Goal: Check status

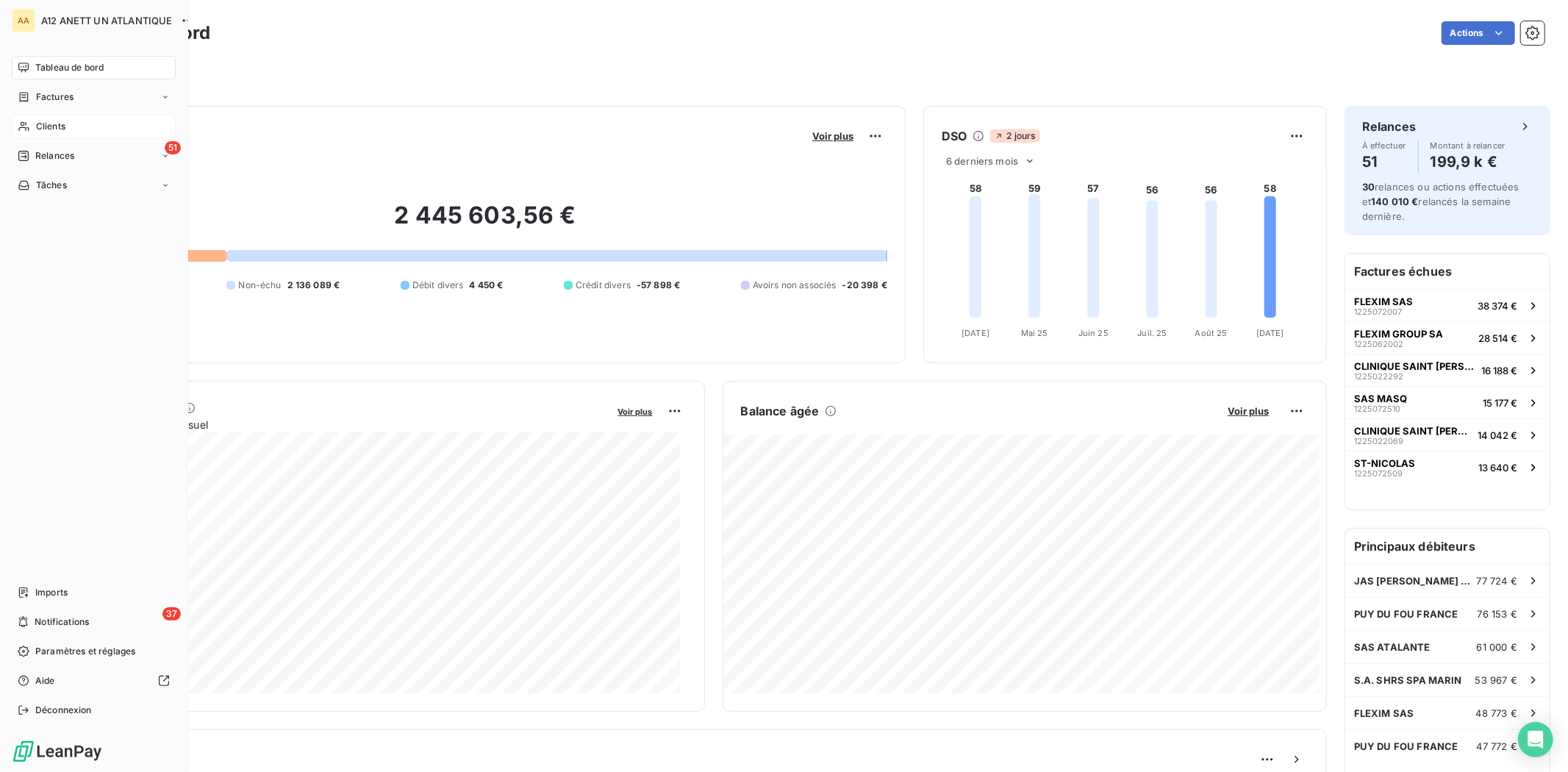
click at [64, 125] on span "Clients" at bounding box center [50, 126] width 29 height 13
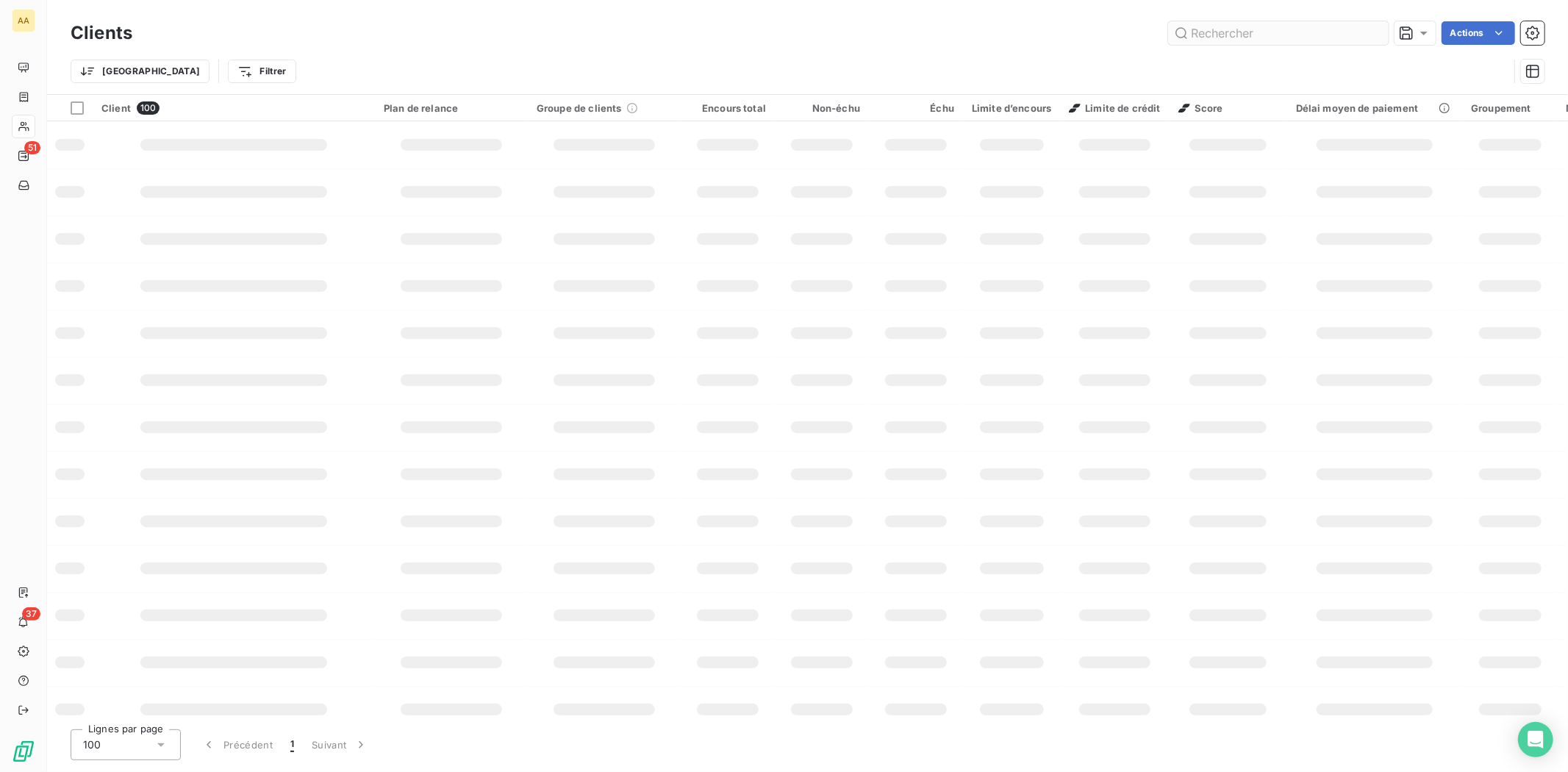
click at [1221, 37] on input "text" at bounding box center [1278, 32] width 221 height 24
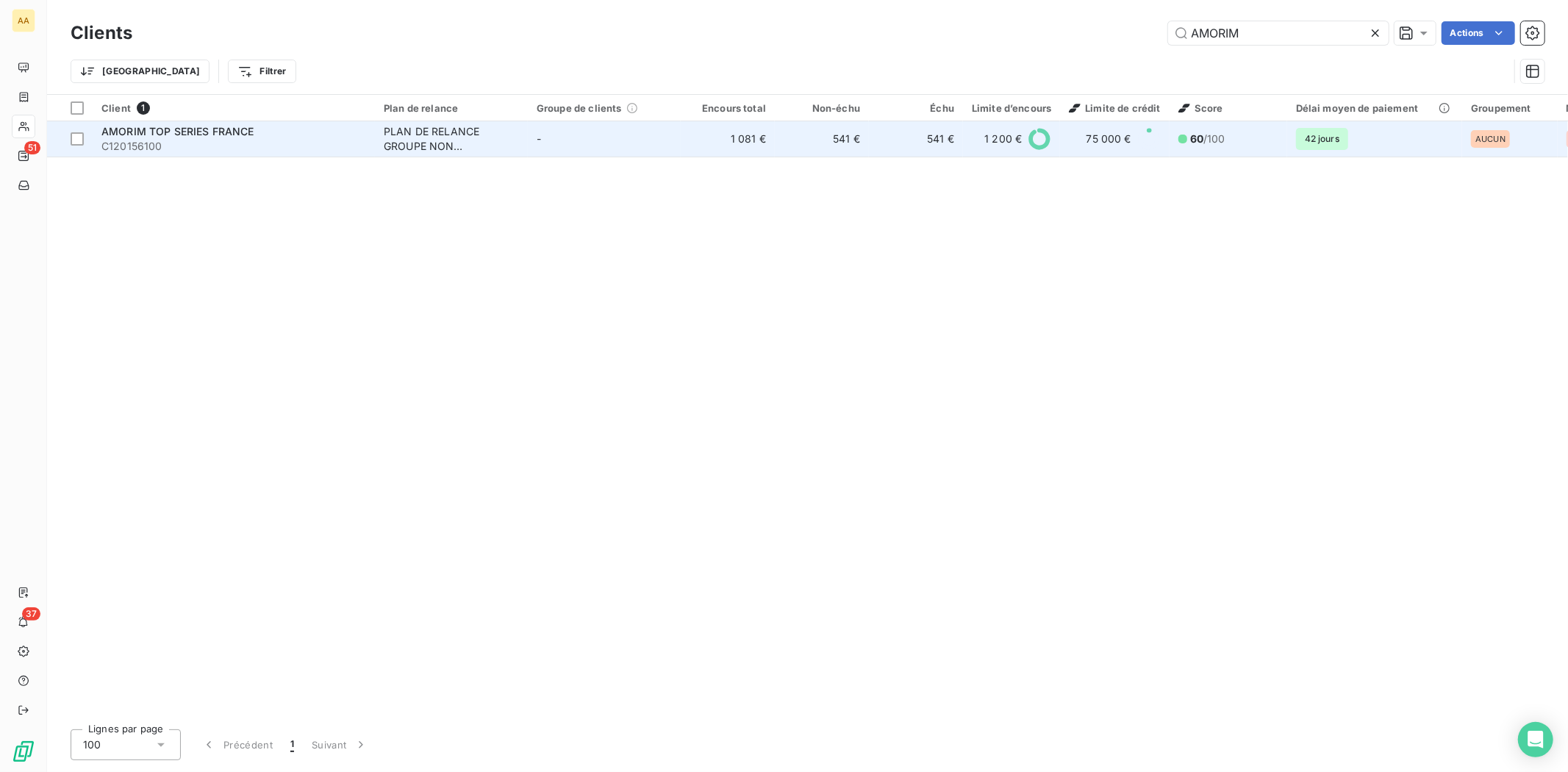
type input "AMORIM"
click at [133, 144] on span "C120156100" at bounding box center [233, 146] width 265 height 15
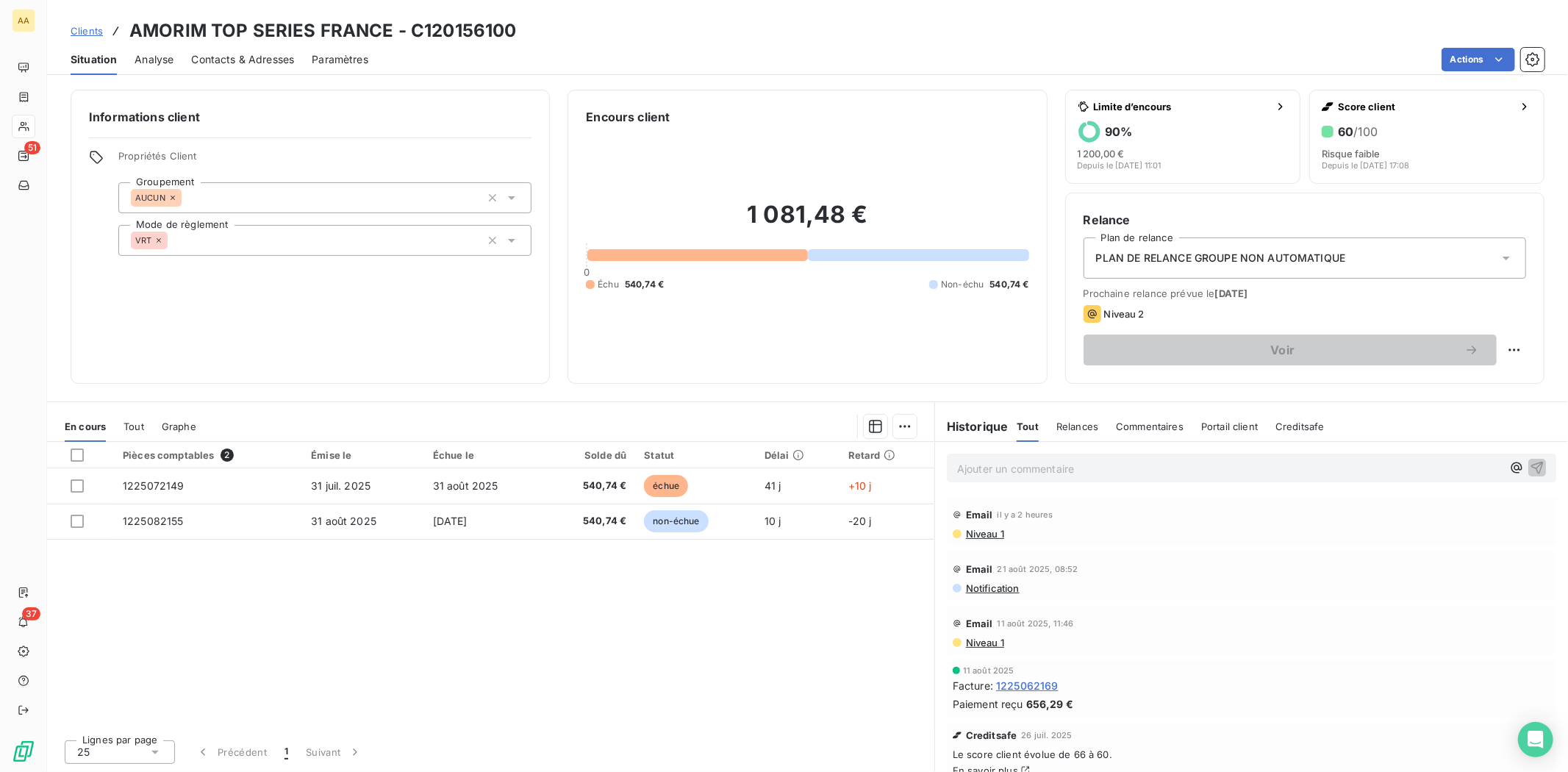
click at [1049, 461] on p "Ajouter un commentaire ﻿" at bounding box center [1229, 468] width 544 height 18
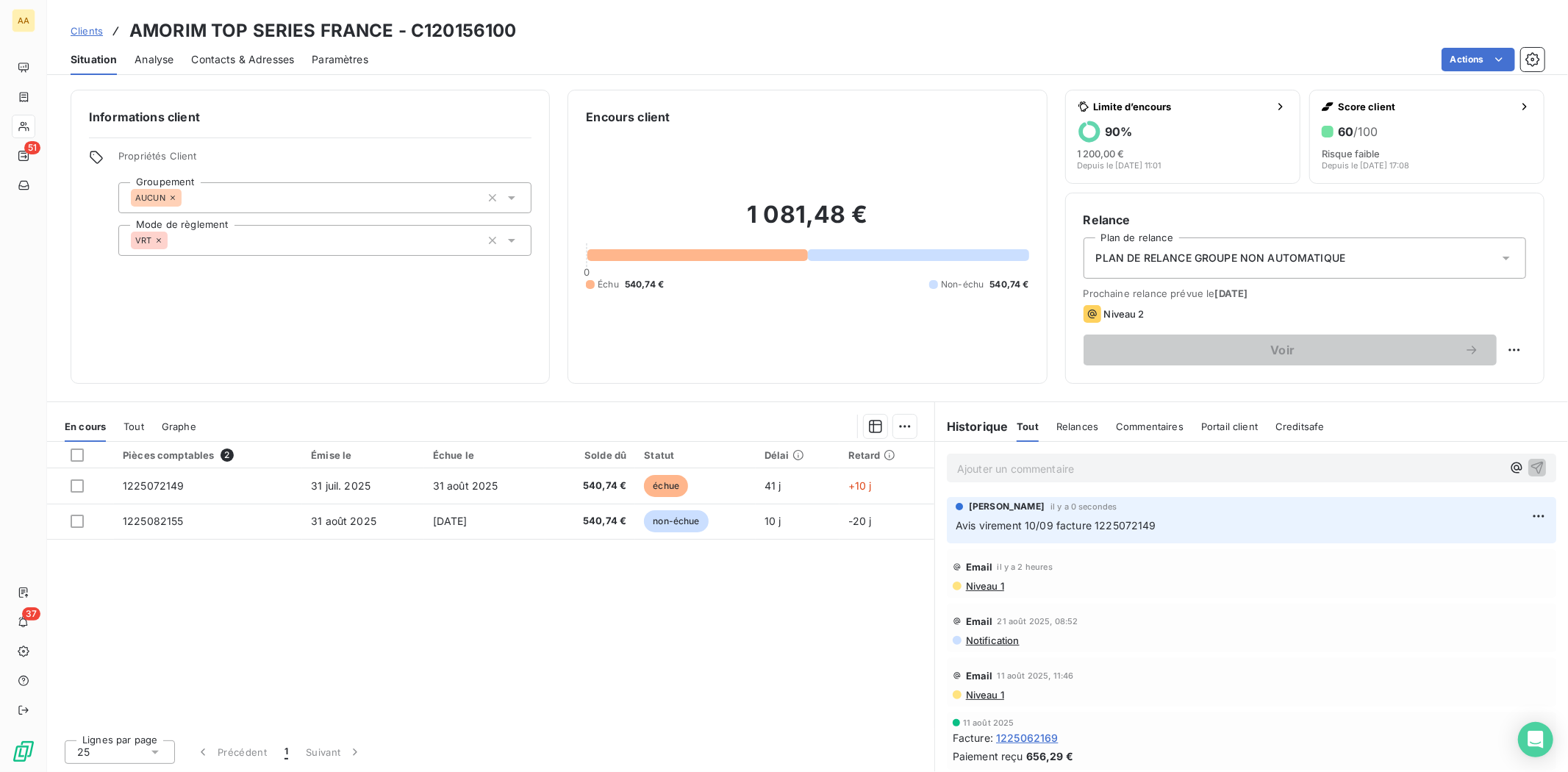
click at [733, 664] on div "Pièces comptables 2 Émise le Échue le Solde dû Statut Délai Retard 1225072149 […" at bounding box center [490, 584] width 887 height 285
